Goal: Find specific page/section

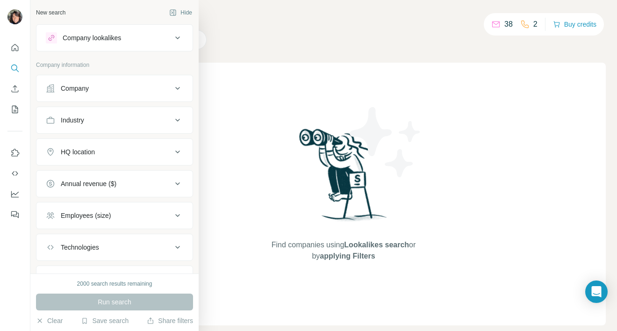
click at [180, 89] on icon at bounding box center [177, 88] width 11 height 11
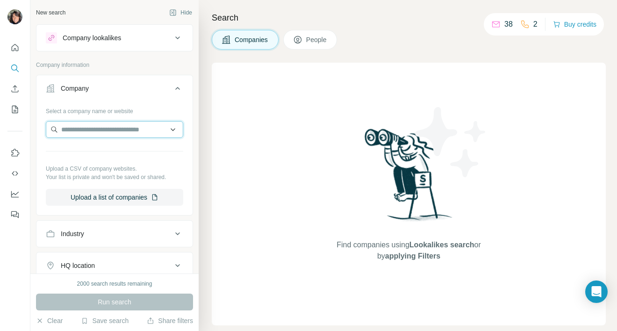
click at [151, 133] on input "text" at bounding box center [115, 129] width 138 height 17
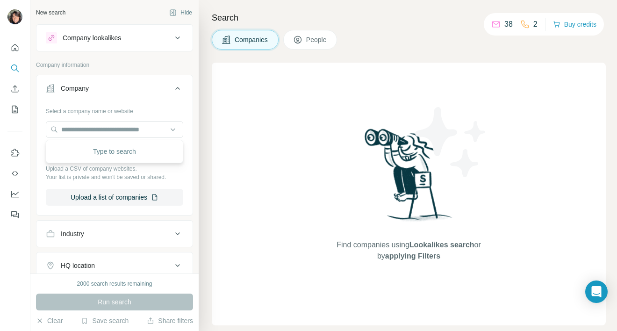
click at [271, 119] on div "Find companies using Lookalikes search or by applying Filters" at bounding box center [409, 194] width 394 height 263
click at [276, 82] on div "Find companies using Lookalikes search or by applying Filters" at bounding box center [409, 194] width 394 height 263
click at [18, 152] on icon "Use Surfe on LinkedIn" at bounding box center [14, 152] width 9 height 9
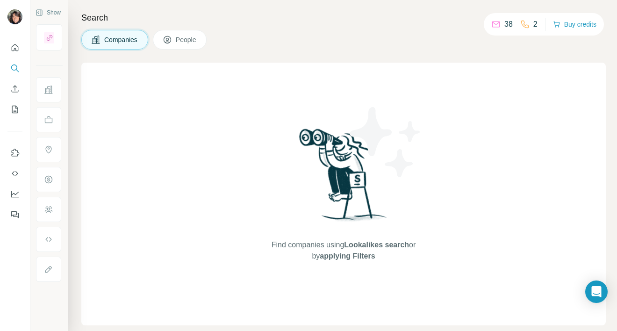
click at [247, 100] on div "Find companies using Lookalikes search or by applying Filters" at bounding box center [343, 194] width 525 height 263
